Goal: Find specific page/section: Find specific page/section

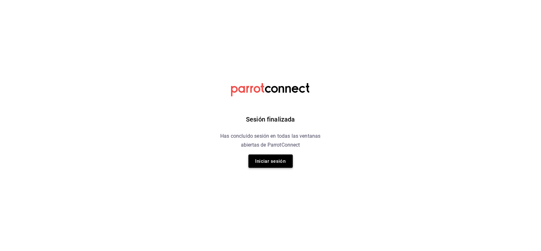
click at [263, 161] on button "Iniciar sesión" at bounding box center [270, 160] width 44 height 13
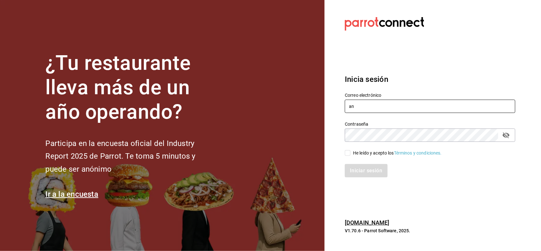
click at [370, 107] on input "an" at bounding box center [430, 105] width 170 height 13
type input "anima.pv@hotmail.com"
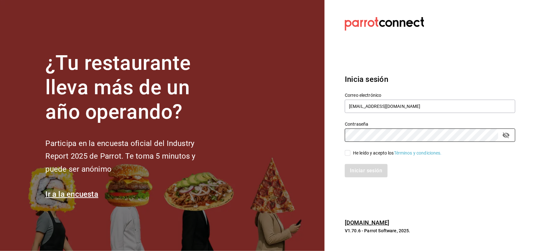
click at [364, 152] on div "He leído y acepto los Términos y condiciones." at bounding box center [397, 153] width 89 height 7
click at [350, 152] on input "He leído y acepto los Términos y condiciones." at bounding box center [348, 153] width 6 height 6
checkbox input "true"
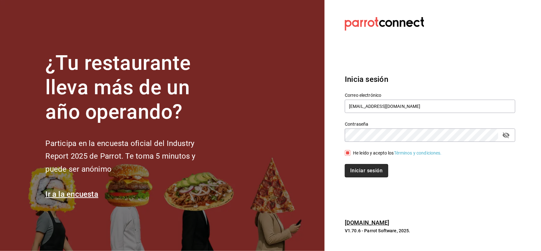
click at [362, 166] on button "Iniciar sesión" at bounding box center [366, 170] width 43 height 13
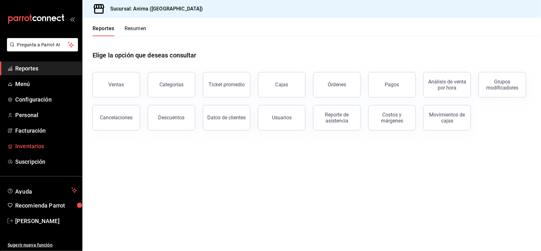
click at [42, 143] on span "Inventarios" at bounding box center [46, 146] width 62 height 9
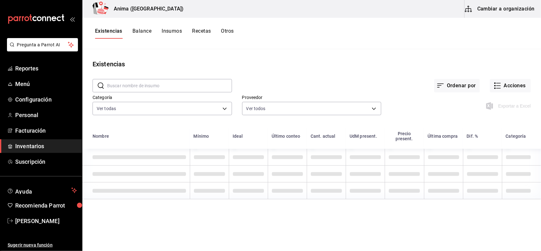
click at [140, 81] on input "text" at bounding box center [169, 85] width 125 height 13
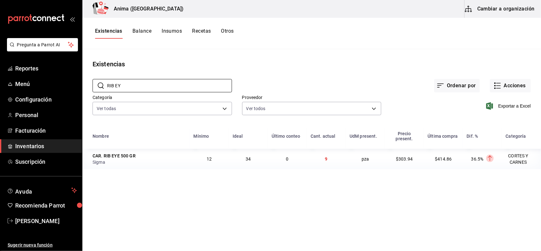
type input "RIB EY"
